Goal: Information Seeking & Learning: Learn about a topic

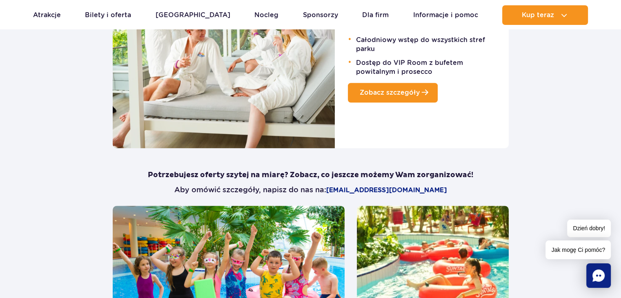
scroll to position [653, 0]
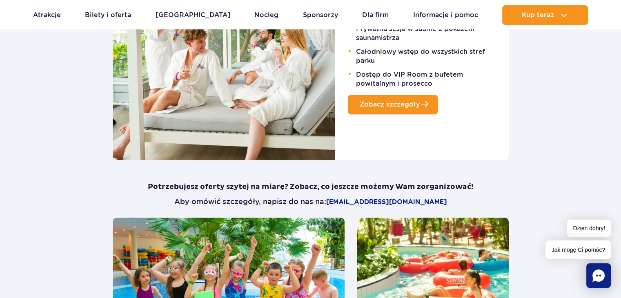
click at [398, 99] on link "Zobacz szczegóły" at bounding box center [393, 105] width 90 height 20
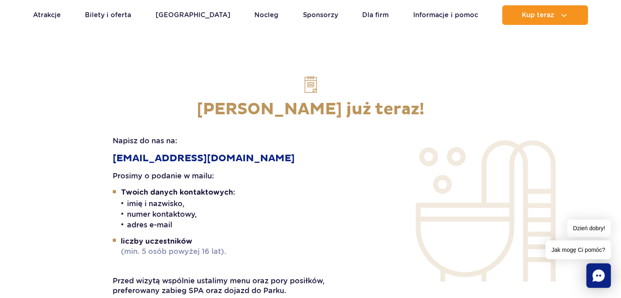
scroll to position [1347, 0]
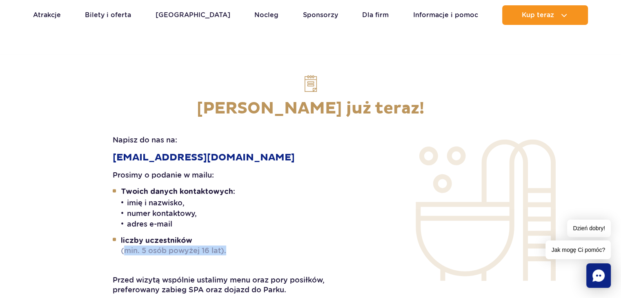
drag, startPoint x: 124, startPoint y: 250, endPoint x: 260, endPoint y: 247, distance: 136.0
click at [260, 247] on li "liczby uczestników (min. 5 osób powyżej 16 lat)." at bounding box center [222, 245] width 219 height 20
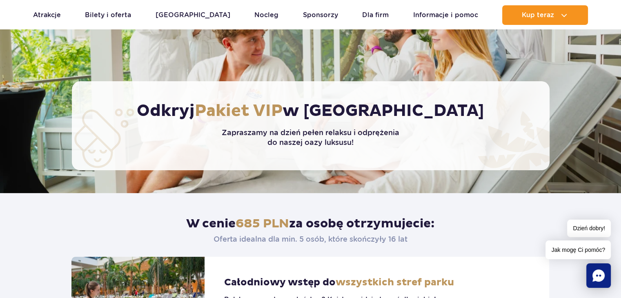
scroll to position [0, 0]
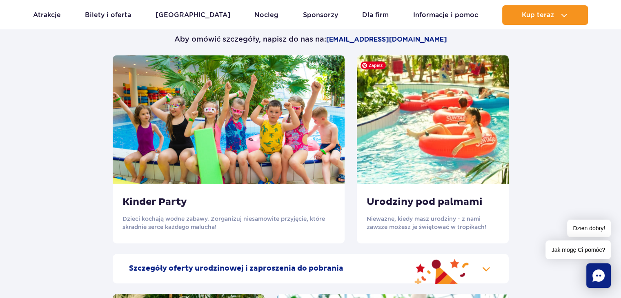
scroll to position [817, 0]
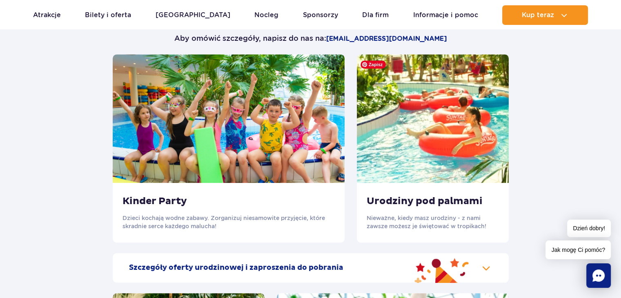
drag, startPoint x: 417, startPoint y: 110, endPoint x: 592, endPoint y: 101, distance: 175.0
click at [592, 101] on section "Nasza oferta imprezowa Pakiet VIP Relaksujący masaż Prywatna sesja w saunie z p…" at bounding box center [310, 141] width 621 height 844
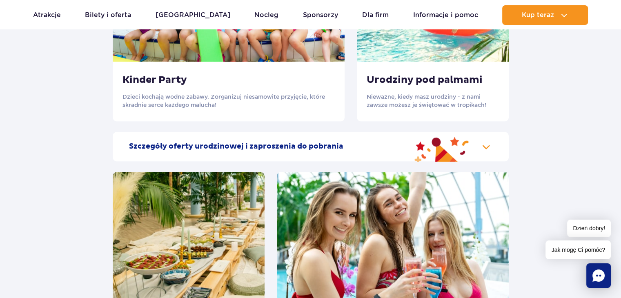
scroll to position [939, 0]
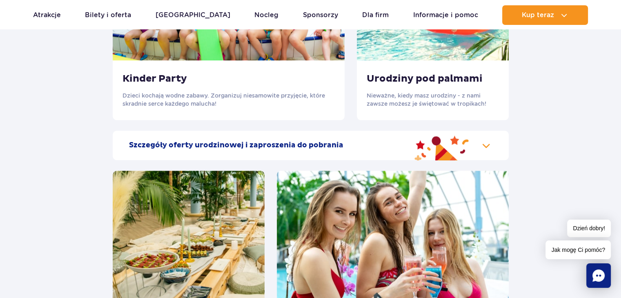
click at [487, 147] on div "Szczegóły oferty urodzinowej i zaproszenia do pobrania" at bounding box center [311, 145] width 396 height 29
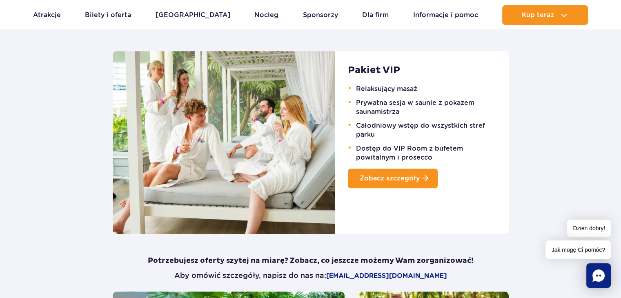
scroll to position [572, 0]
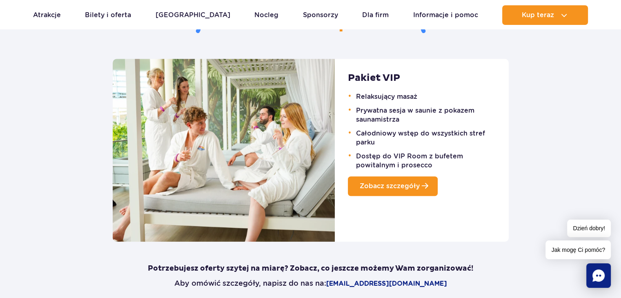
click at [394, 185] on span "Zobacz szczegóły" at bounding box center [390, 186] width 60 height 8
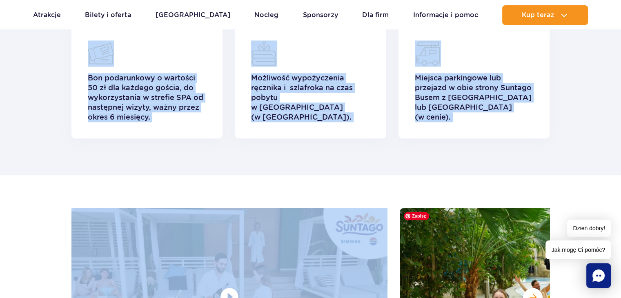
scroll to position [980, 0]
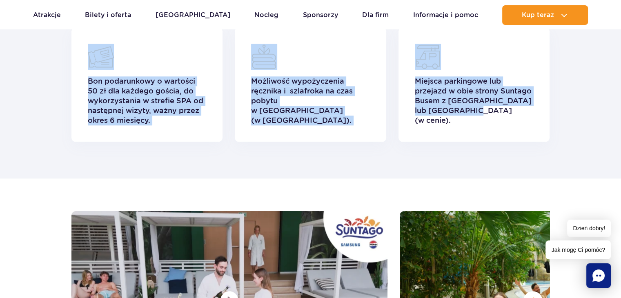
drag, startPoint x: 216, startPoint y: 49, endPoint x: 503, endPoint y: 109, distance: 292.9
click at [503, 109] on main "Odkryj Pakiet VIP w Suntago Zapraszamy na dzień pełen relaksu i odprężenia do n…" at bounding box center [310, 22] width 621 height 1973
copy main "ferta idealna dla min. 5 osób, które skończyły 16 lat Całodniowy wstęp do wszys…"
